Goal: Register for event/course

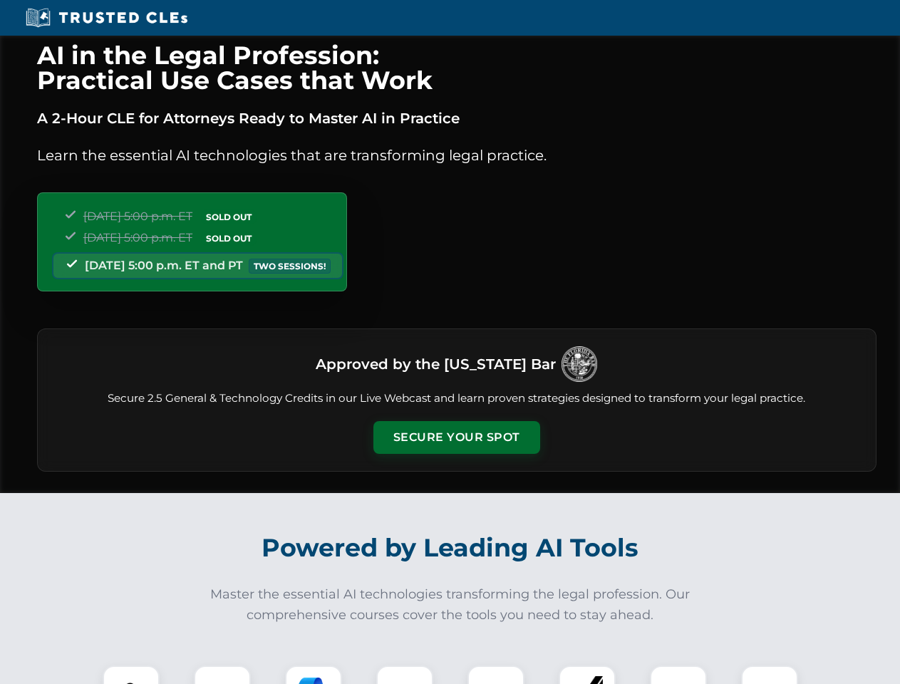
click at [456, 438] on button "Secure Your Spot" at bounding box center [456, 437] width 167 height 33
click at [131, 675] on img at bounding box center [130, 693] width 41 height 41
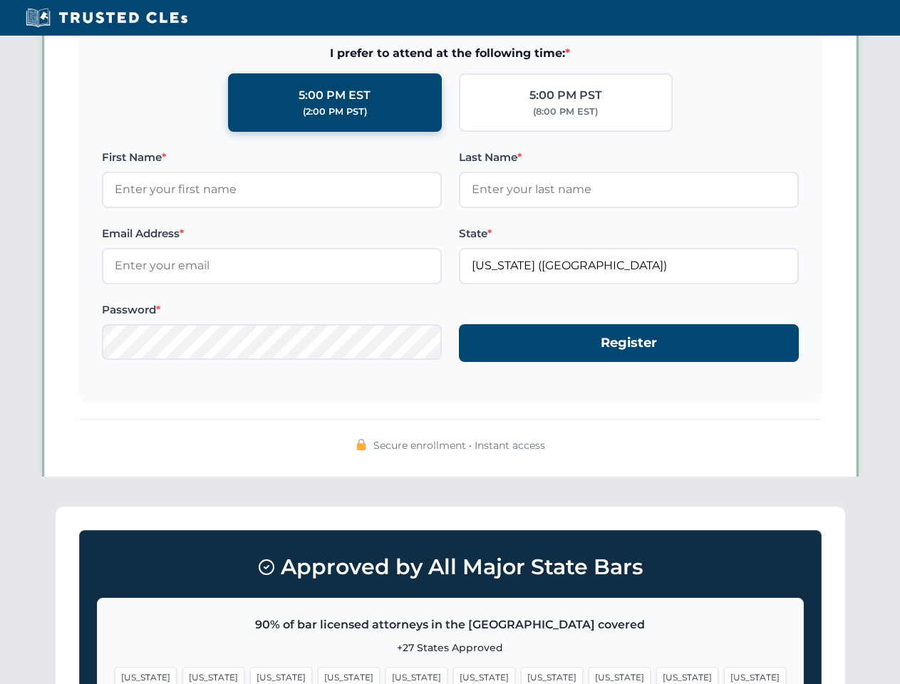
click at [521, 675] on span "[US_STATE]" at bounding box center [552, 677] width 62 height 21
click at [656, 675] on span "[US_STATE]" at bounding box center [687, 677] width 62 height 21
